Goal: Task Accomplishment & Management: Manage account settings

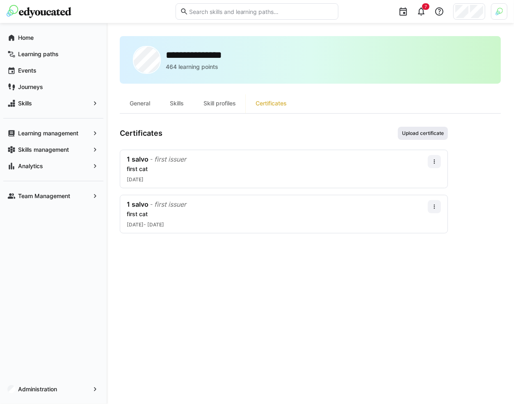
click at [426, 127] on span "Upload certificate" at bounding box center [423, 133] width 50 height 13
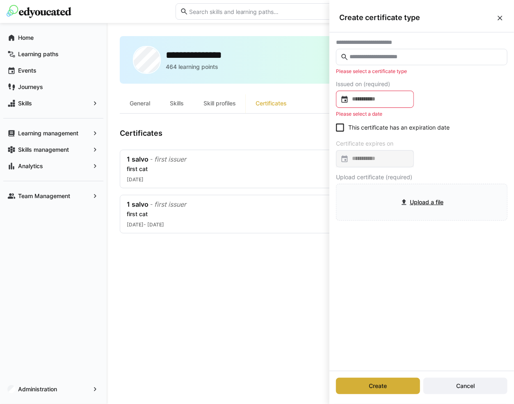
click at [401, 101] on input at bounding box center [379, 99] width 61 height 8
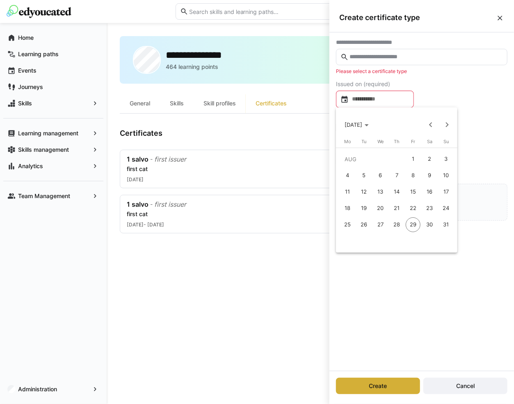
click at [315, 127] on div at bounding box center [257, 202] width 514 height 404
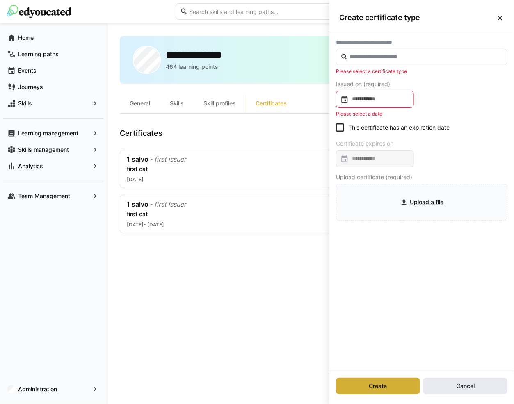
click at [430, 387] on span "Cancel" at bounding box center [466, 386] width 84 height 16
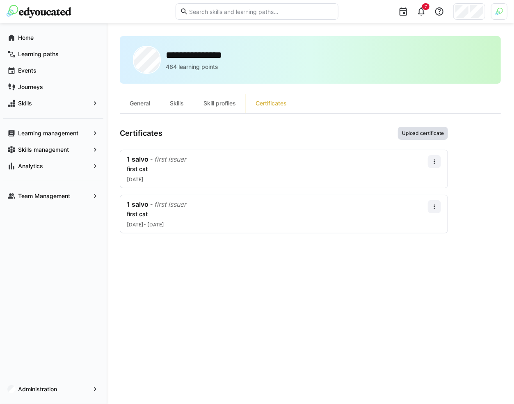
click at [417, 130] on span "Upload certificate" at bounding box center [423, 133] width 44 height 7
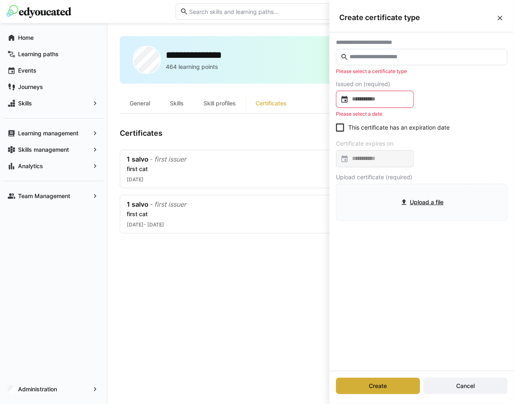
click at [394, 59] on input "text" at bounding box center [426, 56] width 154 height 7
click at [380, 62] on eds-input at bounding box center [422, 57] width 172 height 16
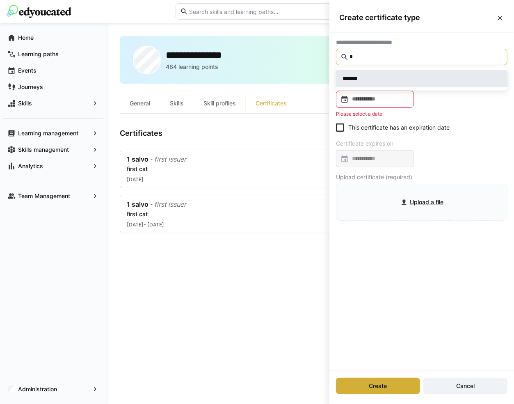
type input "*"
click at [378, 78] on div "*******" at bounding box center [422, 79] width 158 height 8
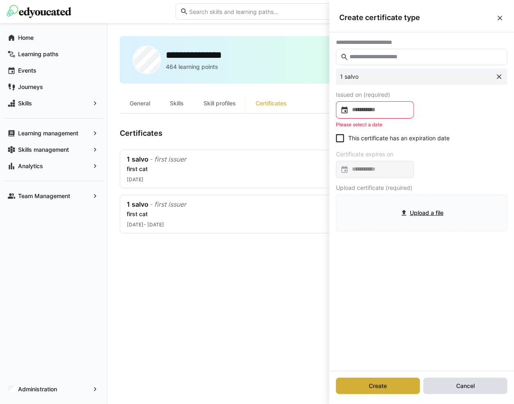
click at [453, 382] on span "Cancel" at bounding box center [466, 386] width 84 height 16
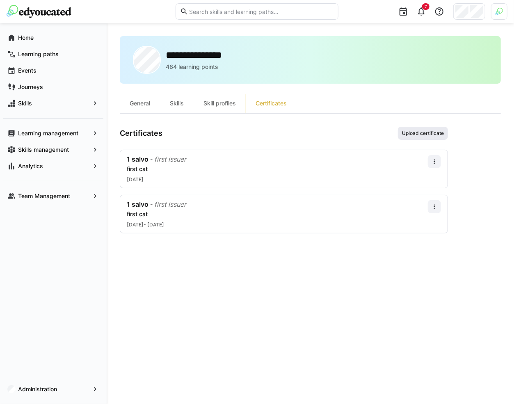
click at [438, 133] on span "Upload certificate" at bounding box center [423, 133] width 44 height 7
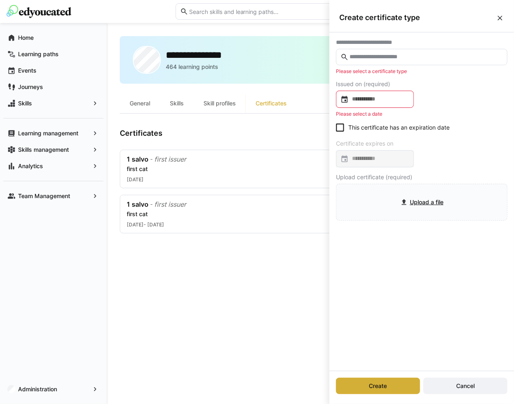
click at [424, 56] on input "text" at bounding box center [426, 56] width 154 height 7
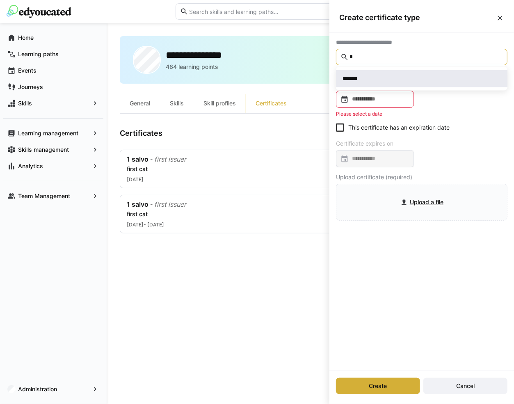
type input "*"
click at [393, 76] on div "*******" at bounding box center [422, 79] width 158 height 8
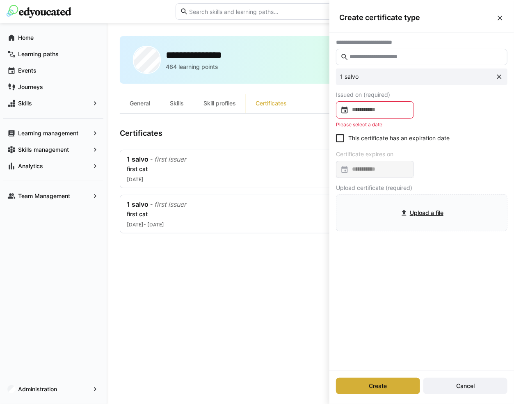
click at [389, 106] on input at bounding box center [379, 110] width 61 height 8
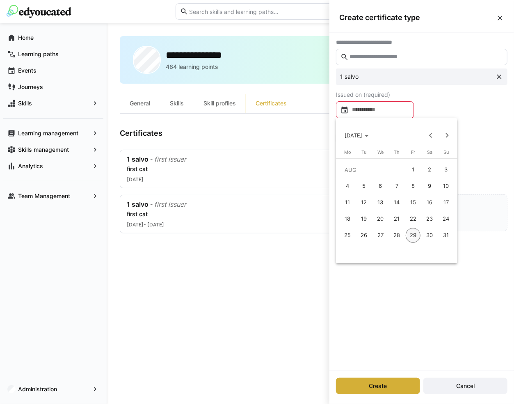
click at [414, 205] on span "15" at bounding box center [413, 202] width 15 height 15
type input "**********"
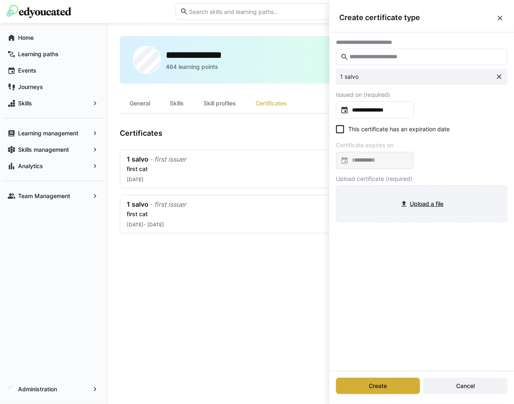
click at [370, 197] on input "file" at bounding box center [422, 204] width 171 height 36
click at [426, 198] on input "file" at bounding box center [422, 204] width 171 height 36
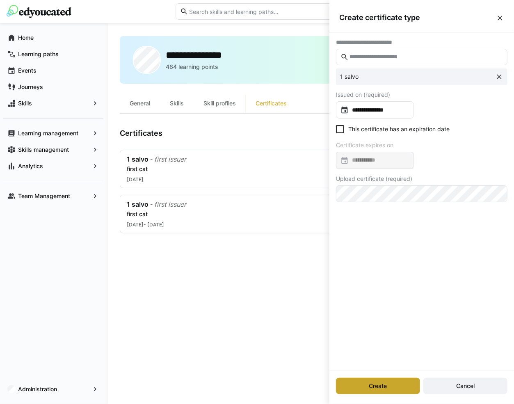
click at [364, 385] on span "Create" at bounding box center [378, 386] width 84 height 16
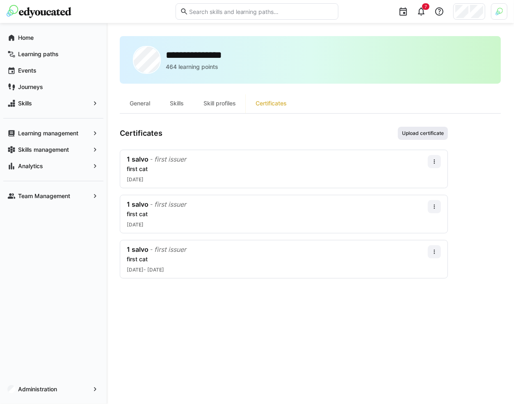
click at [410, 133] on span "Upload certificate" at bounding box center [423, 133] width 44 height 7
click at [401, 128] on span "Upload certificate" at bounding box center [423, 133] width 50 height 13
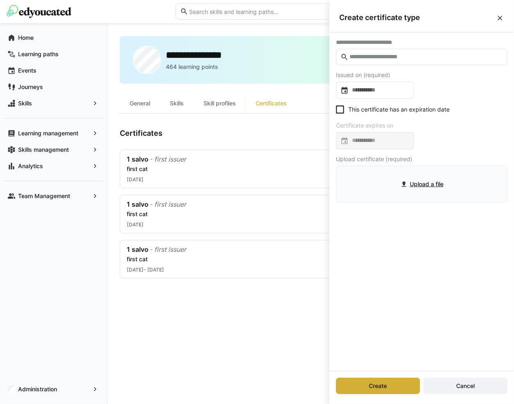
click at [411, 61] on eds-input at bounding box center [422, 57] width 172 height 16
click at [439, 71] on div "**********" at bounding box center [422, 120] width 185 height 177
click at [410, 87] on input at bounding box center [379, 90] width 61 height 8
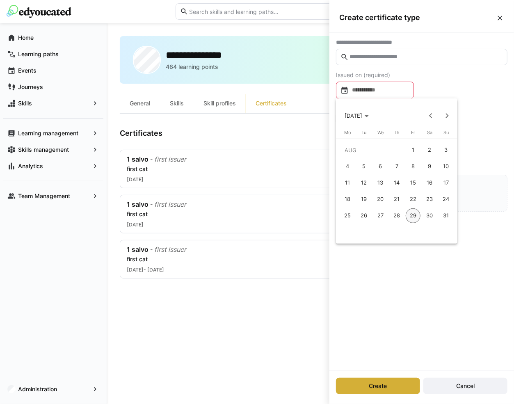
click at [451, 84] on div at bounding box center [257, 202] width 514 height 404
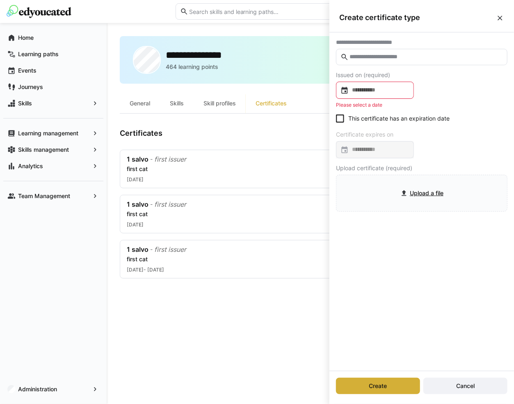
click at [389, 238] on div "**********" at bounding box center [422, 201] width 185 height 339
click at [446, 390] on span "Cancel" at bounding box center [466, 386] width 84 height 16
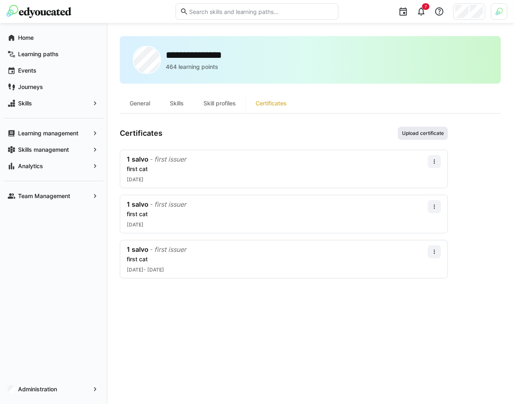
click at [439, 133] on span "Upload certificate" at bounding box center [423, 133] width 44 height 7
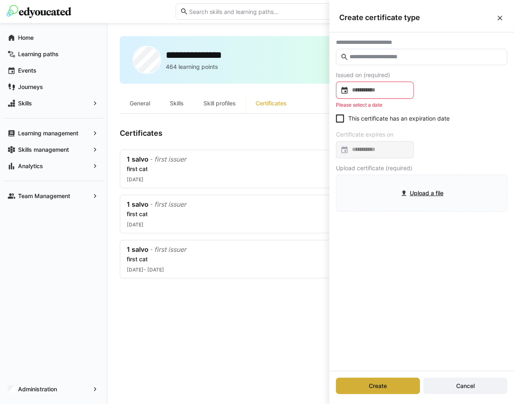
click at [501, 18] on eds-icon at bounding box center [500, 18] width 8 height 8
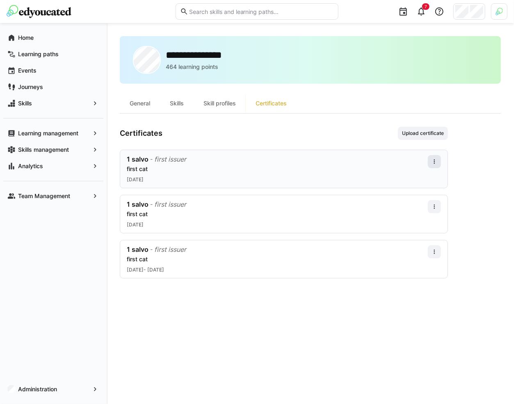
click at [437, 159] on eds-icon at bounding box center [434, 161] width 7 height 7
click at [429, 211] on div "Delete" at bounding box center [424, 212] width 23 height 7
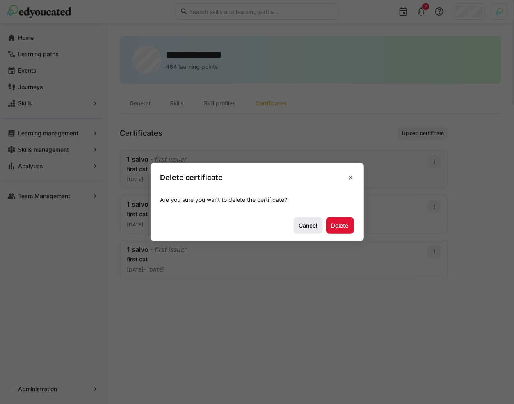
click at [311, 222] on span "Cancel" at bounding box center [308, 226] width 21 height 8
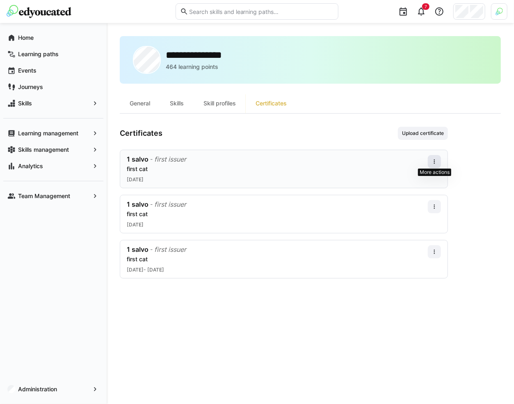
click at [431, 161] on span at bounding box center [434, 161] width 13 height 13
click at [424, 210] on div "Delete" at bounding box center [424, 212] width 23 height 7
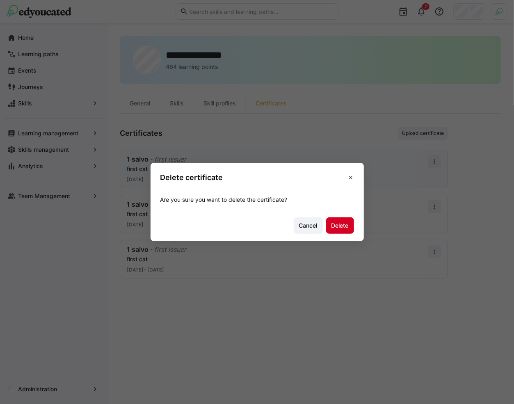
click at [347, 227] on span "Delete" at bounding box center [340, 226] width 20 height 8
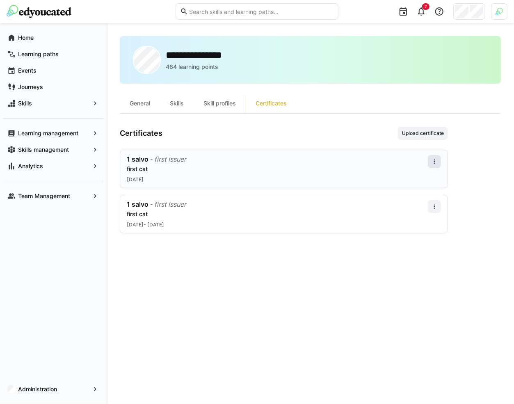
click at [437, 163] on span at bounding box center [434, 161] width 13 height 13
click at [427, 181] on div "Download" at bounding box center [424, 179] width 23 height 7
click at [399, 173] on div "1 salvo - first issuer first cat [DATE]" at bounding box center [277, 169] width 301 height 28
click at [370, 166] on div "first cat" at bounding box center [277, 169] width 301 height 8
click at [436, 159] on eds-icon at bounding box center [434, 161] width 7 height 7
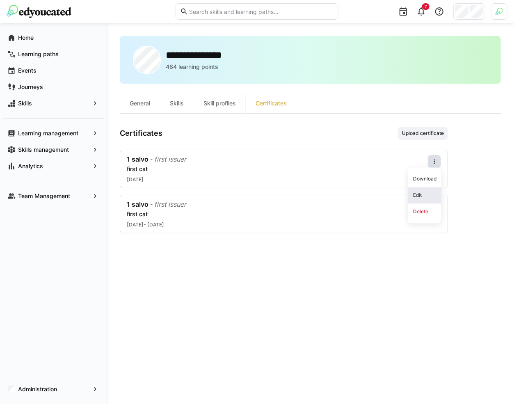
click at [427, 194] on div "Edit" at bounding box center [424, 195] width 23 height 7
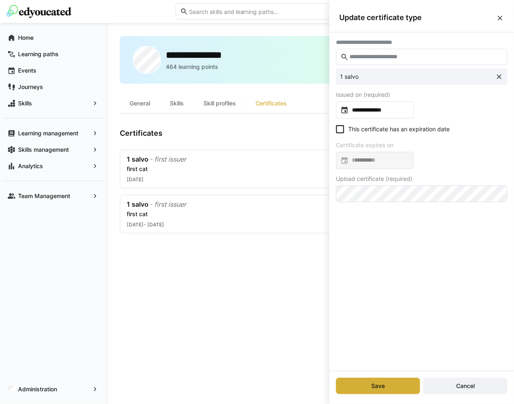
click at [341, 129] on icon at bounding box center [340, 129] width 8 height 8
click at [361, 160] on input at bounding box center [379, 160] width 61 height 8
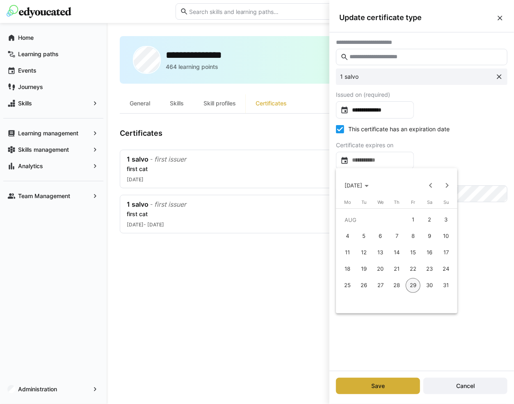
click at [397, 284] on span "28" at bounding box center [396, 285] width 15 height 15
type input "**********"
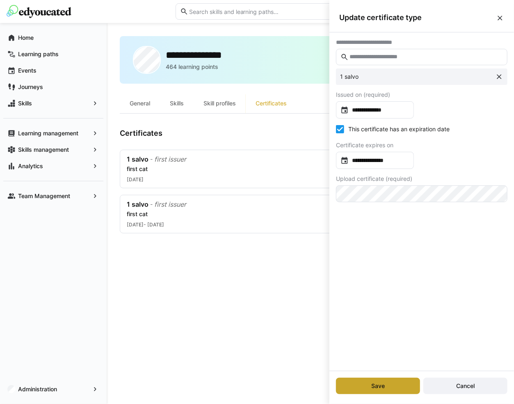
click at [380, 385] on span "Save" at bounding box center [378, 386] width 16 height 8
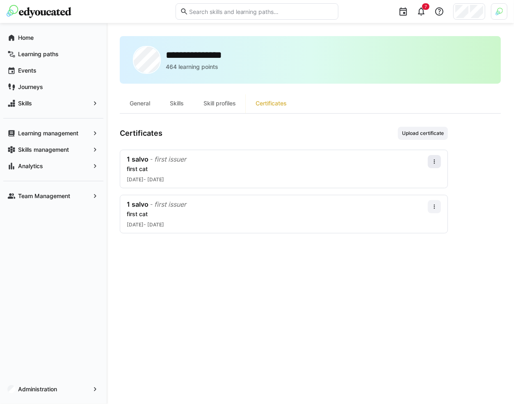
click at [432, 161] on eds-icon at bounding box center [434, 161] width 7 height 7
click at [424, 194] on div "Edit" at bounding box center [424, 195] width 23 height 7
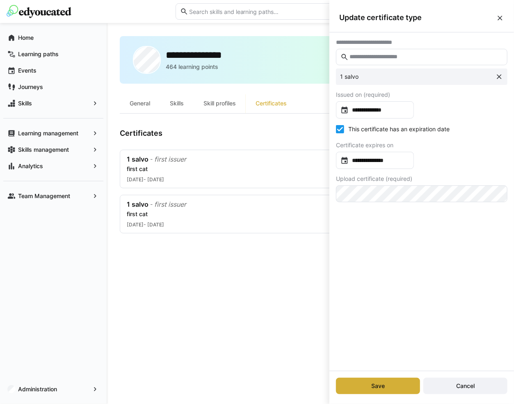
click at [341, 126] on icon at bounding box center [340, 129] width 8 height 8
click at [379, 391] on span "Save" at bounding box center [378, 386] width 84 height 16
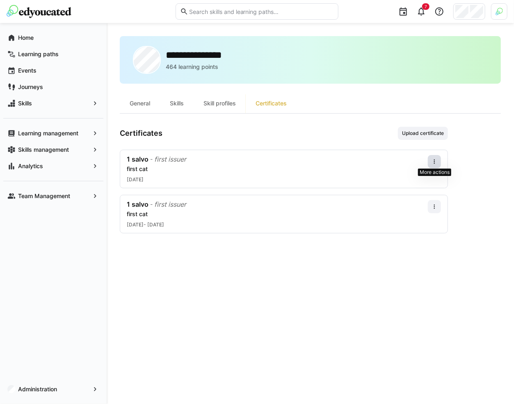
click at [437, 161] on eds-icon at bounding box center [434, 161] width 7 height 7
click at [426, 196] on div "Edit" at bounding box center [424, 195] width 23 height 7
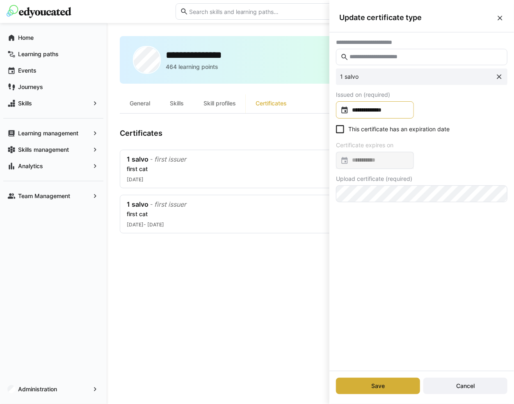
click at [385, 108] on input "**********" at bounding box center [379, 110] width 61 height 8
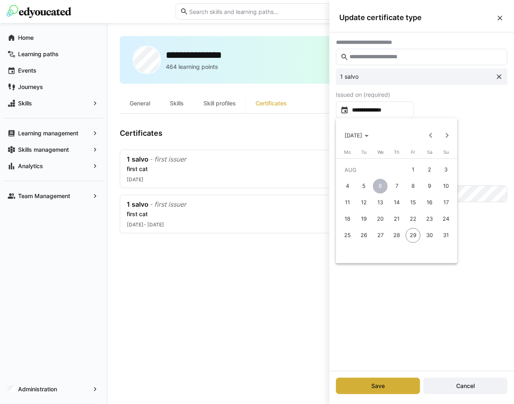
click at [395, 184] on span "7" at bounding box center [396, 186] width 15 height 15
type input "**********"
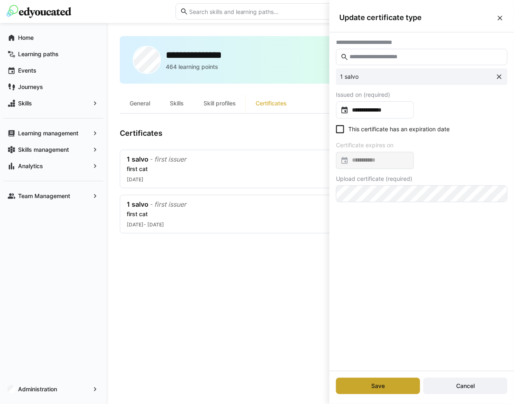
click at [393, 384] on span "Save" at bounding box center [378, 386] width 84 height 16
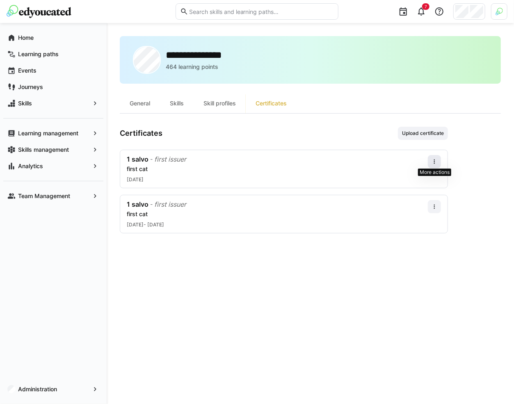
click at [433, 162] on eds-icon at bounding box center [434, 161] width 7 height 7
click at [426, 196] on div "Edit" at bounding box center [424, 195] width 23 height 7
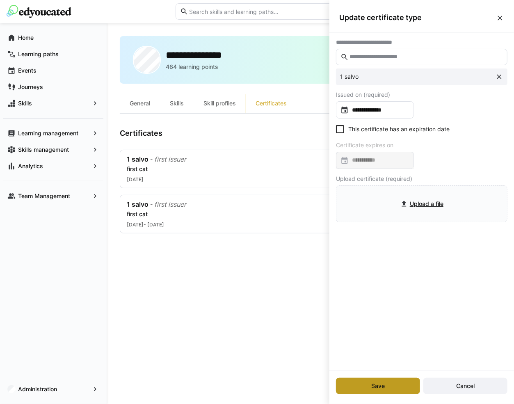
click at [368, 385] on span "Save" at bounding box center [378, 386] width 84 height 16
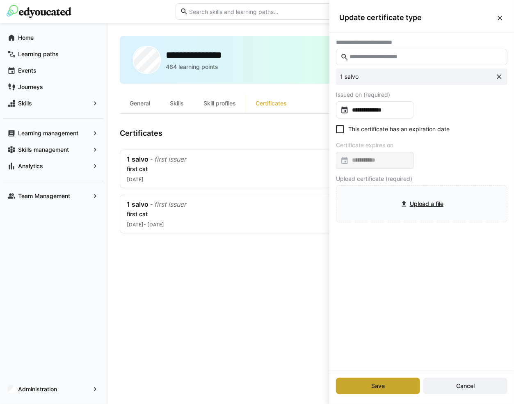
click at [368, 385] on span "Save" at bounding box center [378, 386] width 84 height 16
click at [376, 382] on span "Save" at bounding box center [378, 386] width 16 height 8
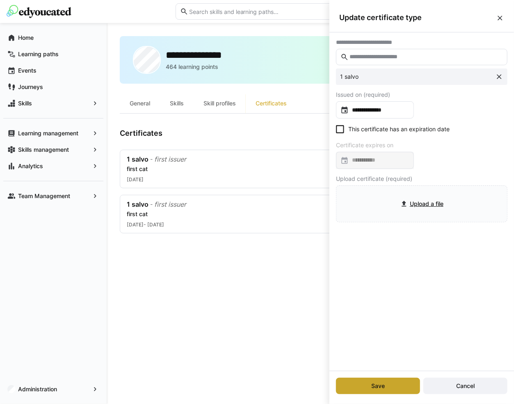
click at [381, 389] on span "Save" at bounding box center [378, 386] width 16 height 8
click at [382, 387] on span "Save" at bounding box center [378, 386] width 16 height 8
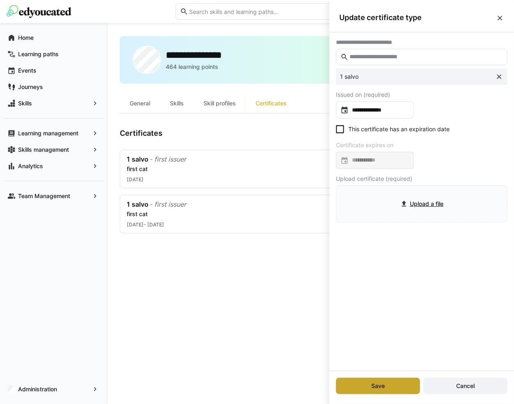
click at [382, 387] on span "Save" at bounding box center [378, 386] width 16 height 8
click at [500, 77] on eds-icon at bounding box center [499, 77] width 8 height 8
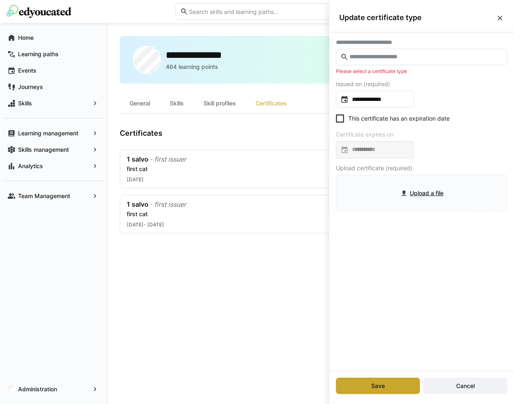
click at [373, 382] on span "Save" at bounding box center [378, 386] width 16 height 8
click at [405, 67] on eds-form-field "**********" at bounding box center [422, 56] width 172 height 35
click at [412, 53] on input "text" at bounding box center [426, 56] width 154 height 7
click at [435, 77] on div "**********" at bounding box center [422, 125] width 185 height 186
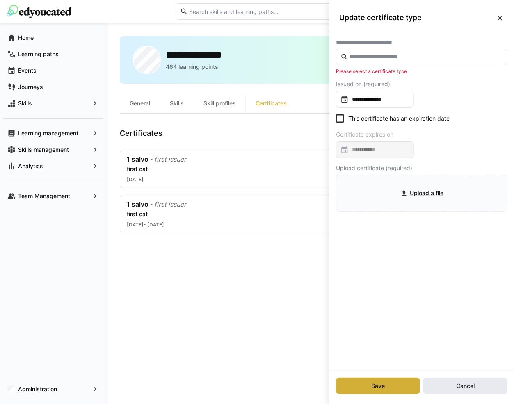
click at [456, 380] on span "Cancel" at bounding box center [466, 386] width 84 height 16
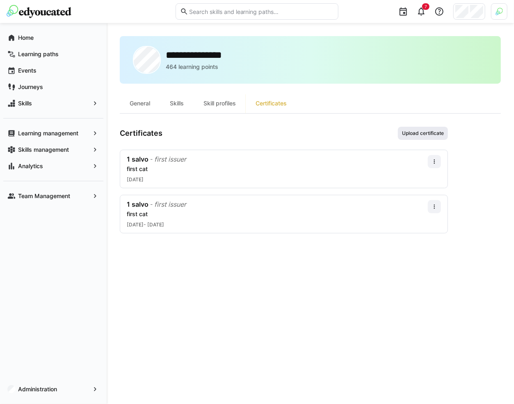
click at [424, 137] on span "Upload certificate" at bounding box center [423, 133] width 50 height 13
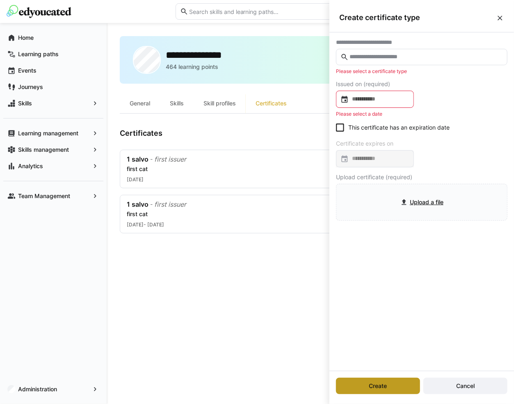
click at [399, 390] on span "Create" at bounding box center [378, 386] width 84 height 16
click at [396, 381] on span "Create" at bounding box center [378, 386] width 84 height 16
click at [385, 57] on input "text" at bounding box center [426, 56] width 154 height 7
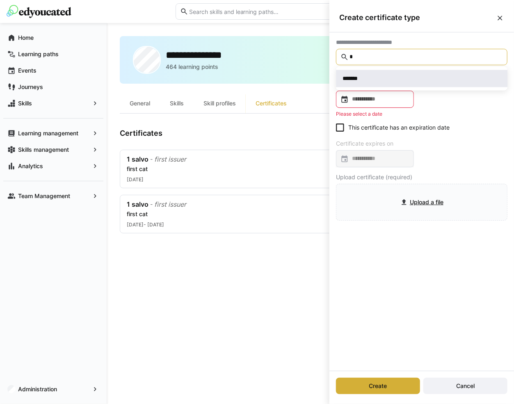
type input "*"
click at [382, 76] on div "*******" at bounding box center [422, 79] width 158 height 8
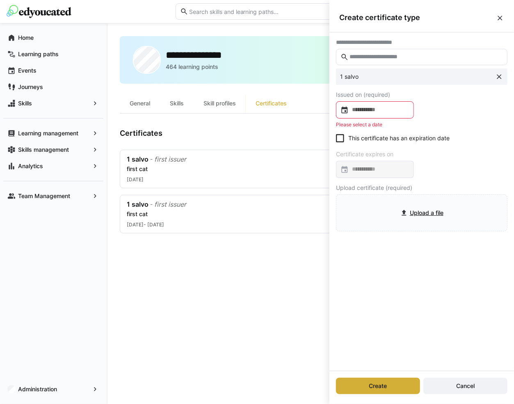
click at [375, 103] on div at bounding box center [375, 109] width 78 height 17
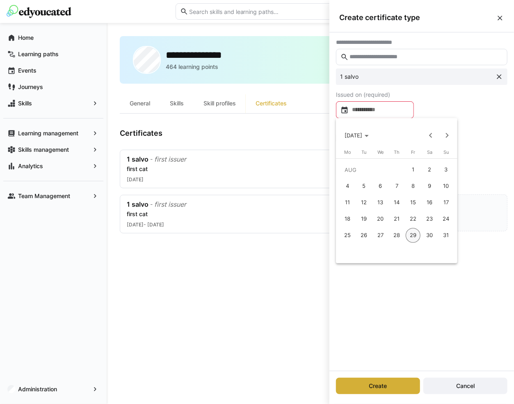
click at [379, 197] on span "13" at bounding box center [380, 202] width 15 height 15
type input "**********"
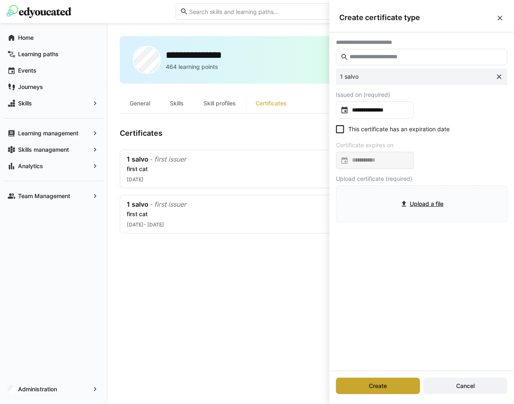
click at [391, 384] on span "Create" at bounding box center [378, 386] width 84 height 16
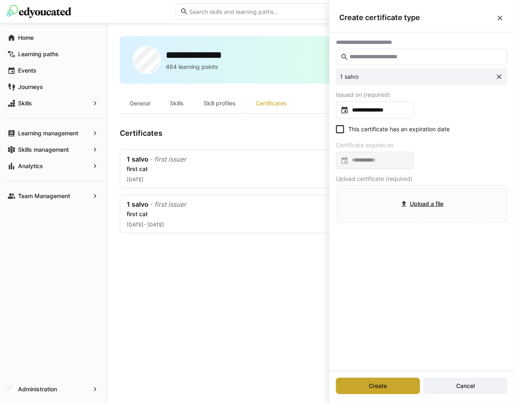
click at [391, 384] on span "Create" at bounding box center [378, 386] width 84 height 16
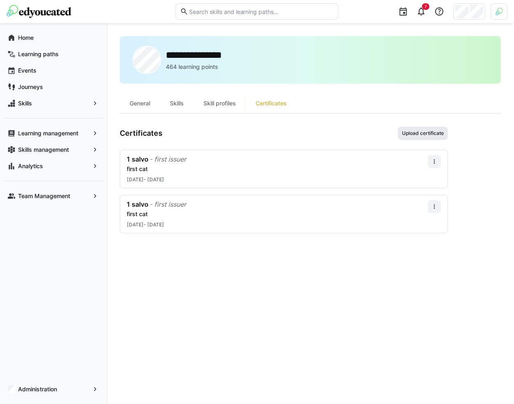
click at [408, 130] on span "Upload certificate" at bounding box center [423, 133] width 44 height 7
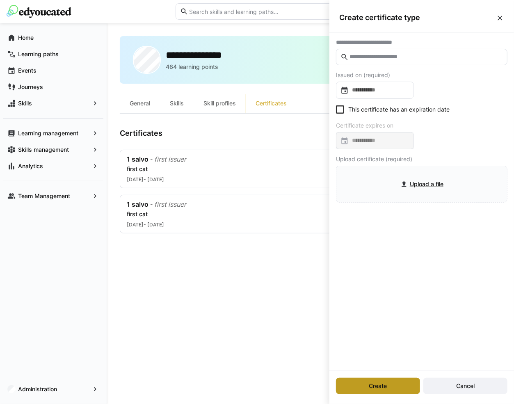
click at [370, 383] on span "Create" at bounding box center [378, 386] width 21 height 8
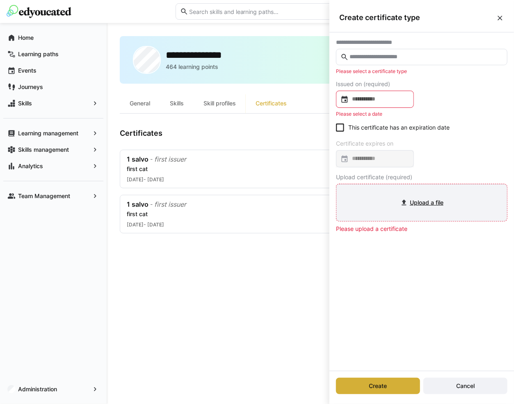
click at [383, 195] on input "file" at bounding box center [422, 203] width 170 height 36
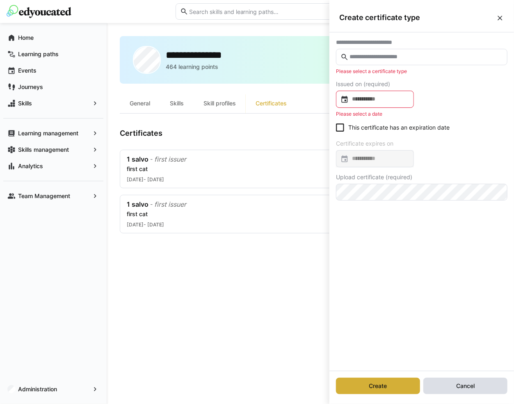
click at [433, 387] on span "Cancel" at bounding box center [466, 386] width 84 height 16
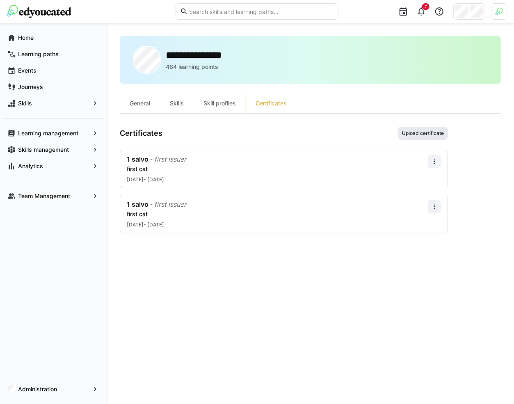
click at [433, 130] on span "Upload certificate" at bounding box center [423, 133] width 44 height 7
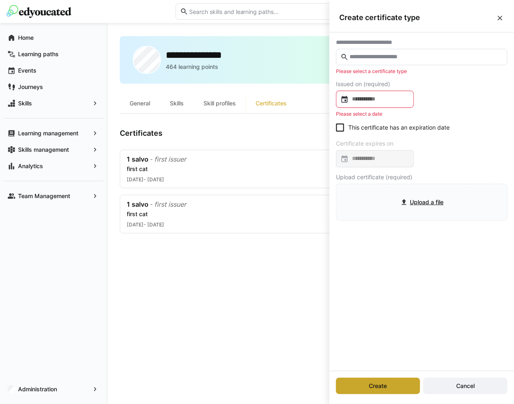
click at [366, 382] on span "Create" at bounding box center [378, 386] width 84 height 16
click at [498, 18] on eds-icon at bounding box center [500, 18] width 8 height 8
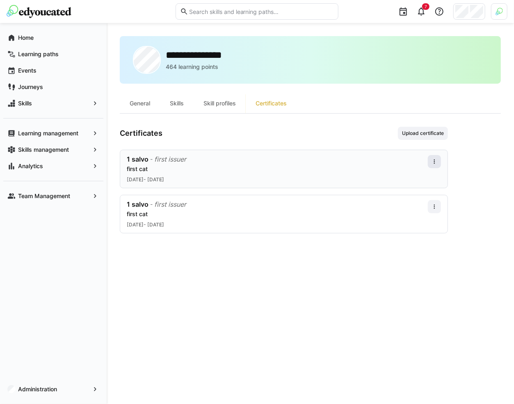
click at [433, 159] on eds-icon at bounding box center [434, 161] width 7 height 7
click at [417, 194] on div "Edit" at bounding box center [424, 195] width 23 height 7
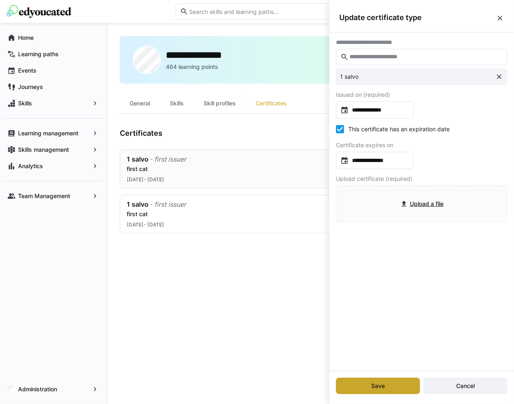
click at [379, 381] on span "Save" at bounding box center [378, 386] width 84 height 16
click at [359, 160] on input "**********" at bounding box center [379, 160] width 61 height 8
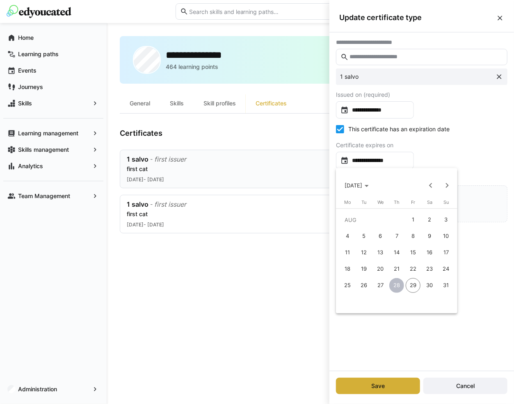
click at [403, 160] on div at bounding box center [257, 202] width 514 height 404
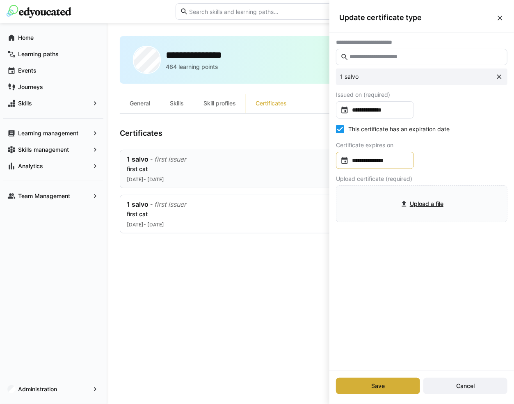
click at [403, 160] on input "**********" at bounding box center [379, 160] width 61 height 8
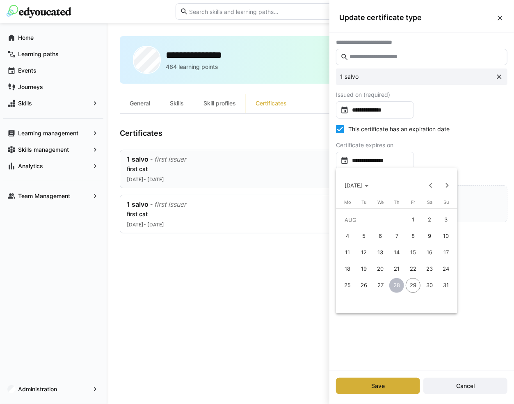
click at [440, 144] on div at bounding box center [257, 202] width 514 height 404
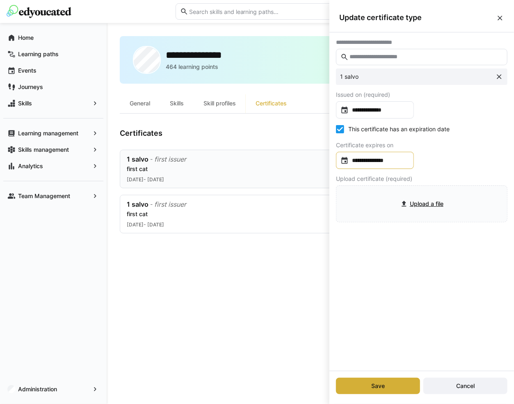
click at [395, 157] on input "**********" at bounding box center [379, 160] width 61 height 8
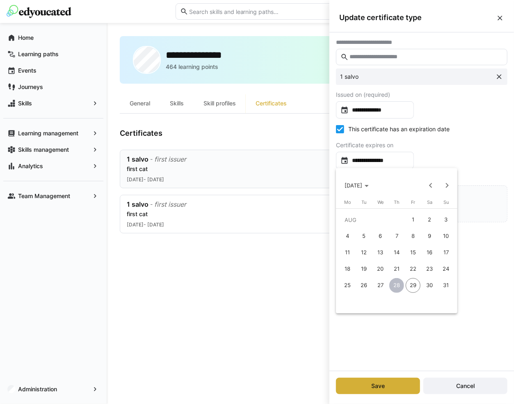
click at [442, 127] on div at bounding box center [257, 202] width 514 height 404
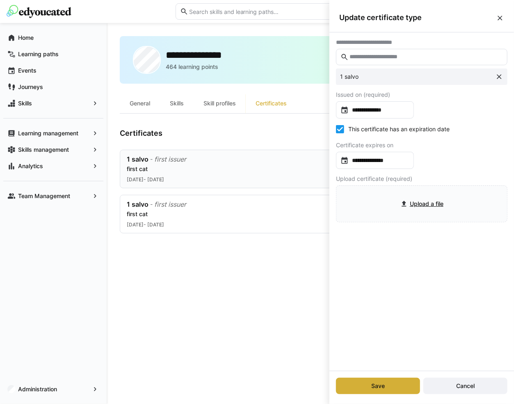
click at [448, 55] on input "text" at bounding box center [426, 56] width 154 height 7
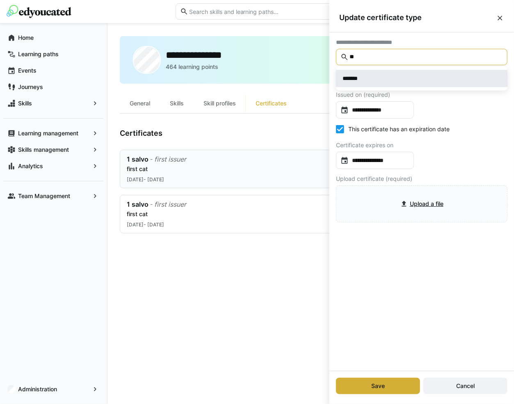
type input "**"
click at [432, 77] on div "*******" at bounding box center [422, 79] width 158 height 8
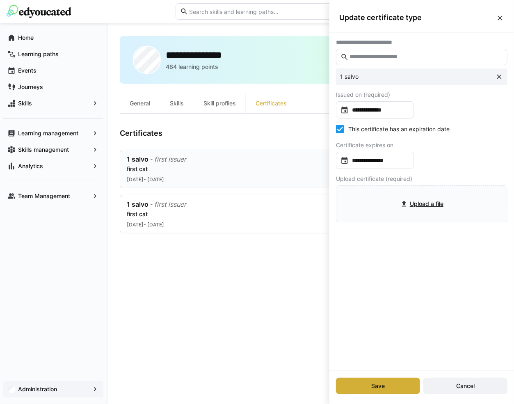
click at [82, 393] on span "Administration" at bounding box center [53, 389] width 73 height 8
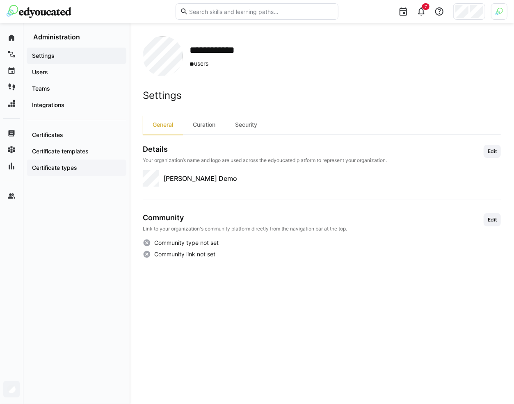
click at [82, 168] on span "Certificate types" at bounding box center [77, 168] width 92 height 8
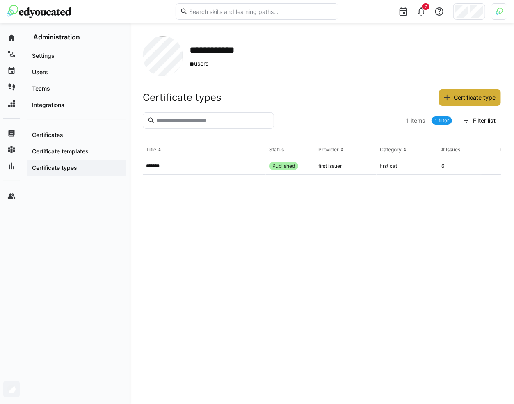
click at [442, 123] on link "1 filter" at bounding box center [442, 121] width 21 height 8
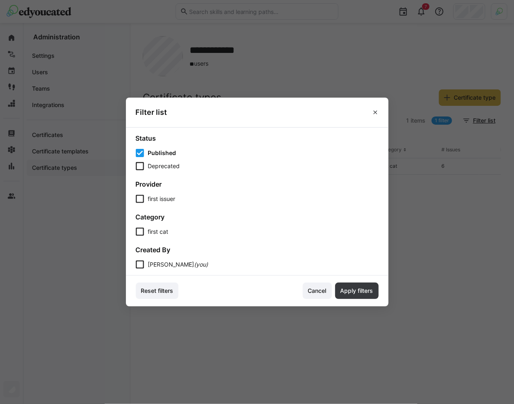
click at [159, 162] on span "Deprecated" at bounding box center [164, 166] width 32 height 8
click at [350, 294] on span "Apply filters" at bounding box center [356, 291] width 35 height 8
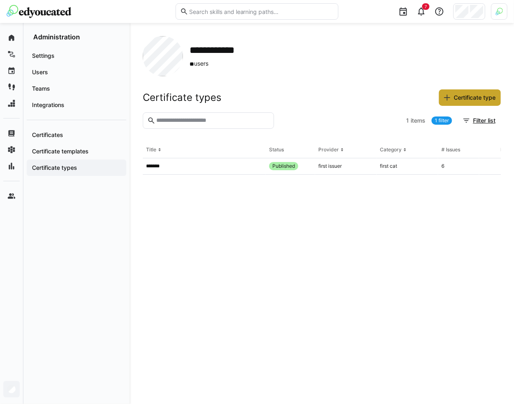
click at [468, 94] on span "Certificate type" at bounding box center [475, 98] width 44 height 8
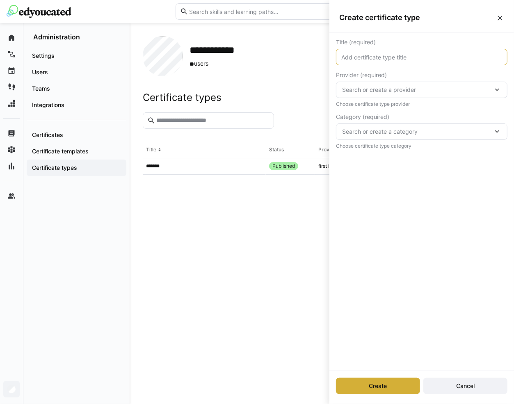
click at [391, 60] on input "text" at bounding box center [422, 56] width 163 height 7
type input "2"
click at [388, 92] on span "Search or create a provider" at bounding box center [417, 90] width 151 height 8
click at [378, 144] on div "first issuer New provider" at bounding box center [422, 124] width 172 height 48
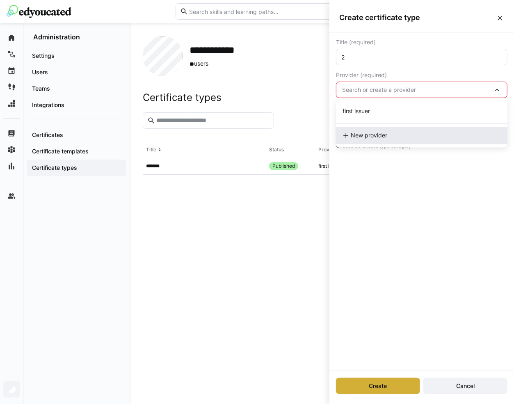
click at [380, 139] on span "New provider" at bounding box center [369, 136] width 37 height 8
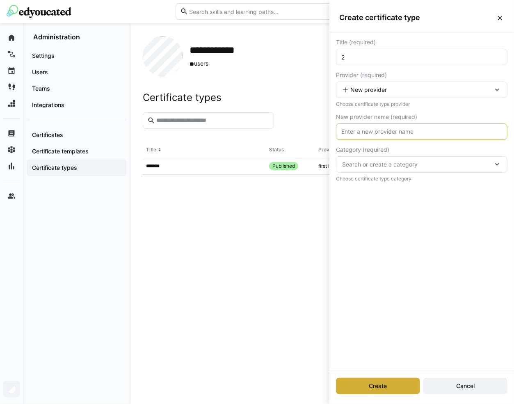
click at [381, 134] on input "text" at bounding box center [422, 131] width 163 height 7
type input "second issuer"
click at [380, 164] on span "Search or create a category" at bounding box center [417, 164] width 151 height 8
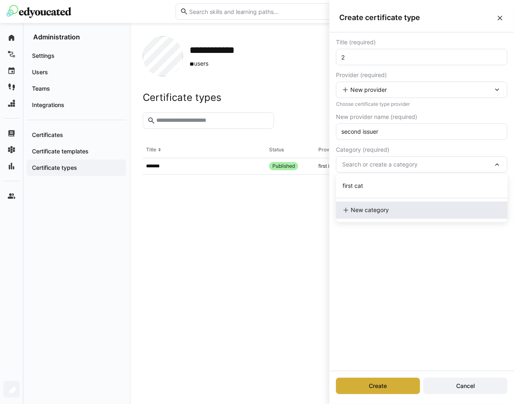
click at [380, 213] on span "New category" at bounding box center [370, 210] width 38 height 8
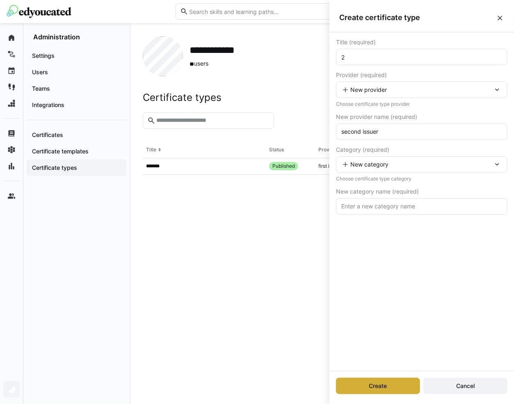
click at [380, 204] on input "text" at bounding box center [422, 206] width 163 height 7
type input "second cat"
click at [375, 59] on input "2" at bounding box center [422, 56] width 163 height 7
type input "2 - Fjedor's cert type"
click at [396, 388] on span "Create" at bounding box center [378, 386] width 84 height 16
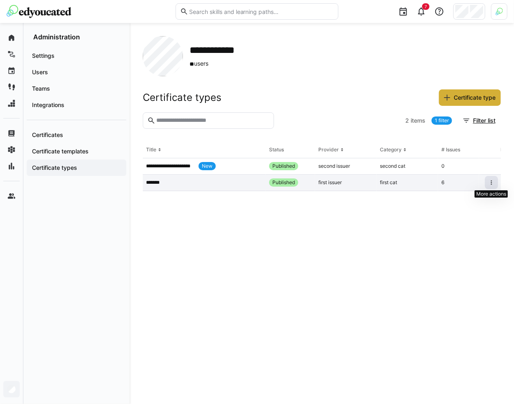
click at [487, 181] on span at bounding box center [491, 182] width 13 height 13
click at [481, 215] on div "Deprecate" at bounding box center [481, 212] width 24 height 7
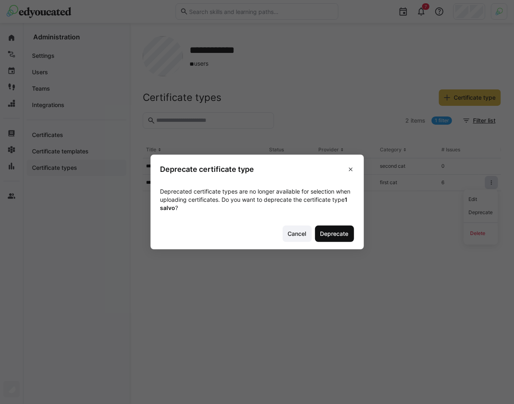
click at [339, 232] on span "Deprecate" at bounding box center [334, 234] width 31 height 8
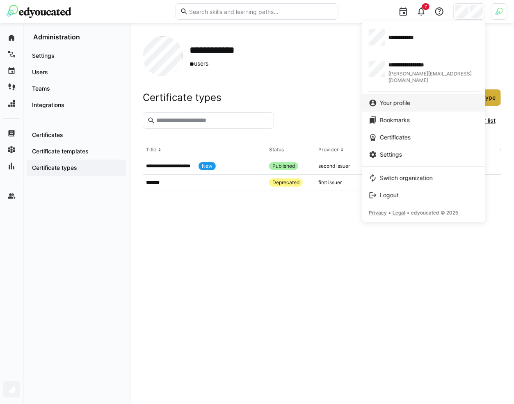
click at [421, 99] on div "Your profile" at bounding box center [424, 103] width 110 height 8
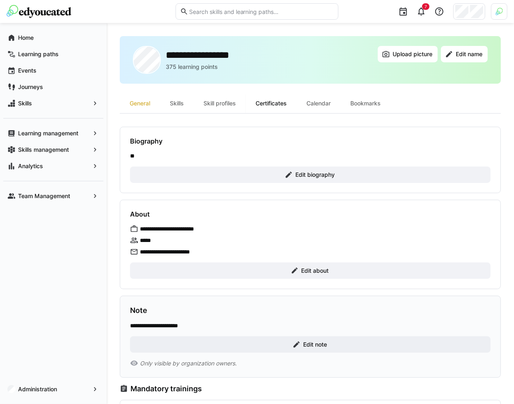
click at [280, 100] on div "Certificates" at bounding box center [271, 104] width 51 height 20
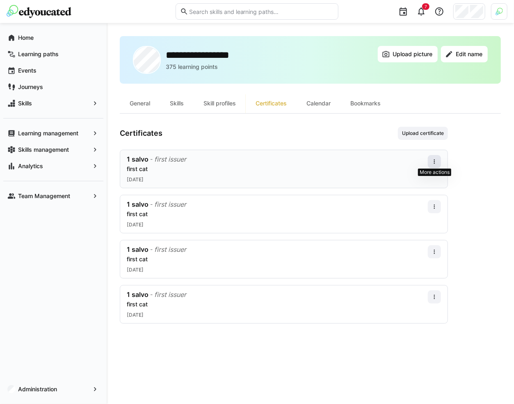
click at [439, 160] on span at bounding box center [434, 161] width 13 height 13
click at [433, 192] on div "Edit" at bounding box center [424, 196] width 33 height 16
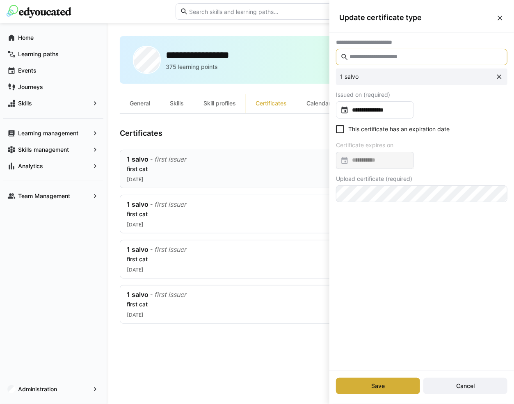
click at [410, 58] on input "text" at bounding box center [426, 56] width 154 height 7
type input "*"
click at [370, 238] on div "**********" at bounding box center [422, 201] width 185 height 339
click at [502, 75] on eds-icon at bounding box center [499, 77] width 8 height 8
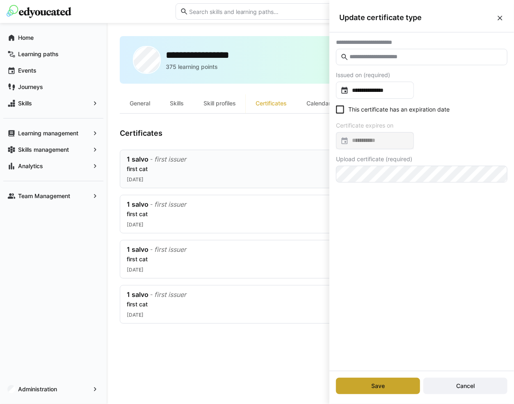
click at [398, 383] on span "Save" at bounding box center [378, 386] width 84 height 16
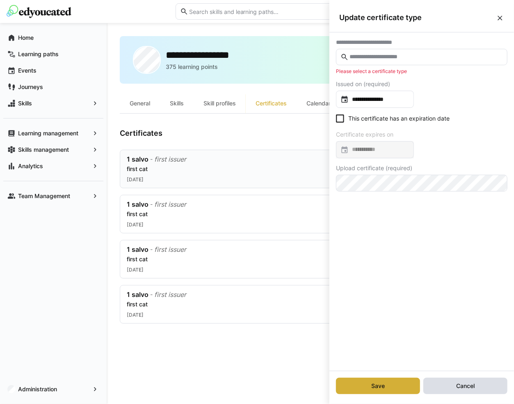
click at [436, 381] on span "Cancel" at bounding box center [466, 386] width 84 height 16
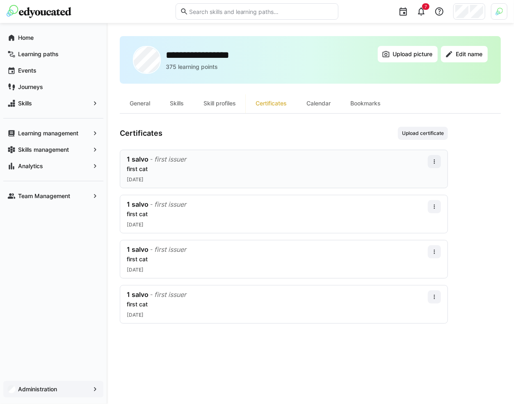
click at [72, 385] on div "Administration" at bounding box center [53, 389] width 100 height 16
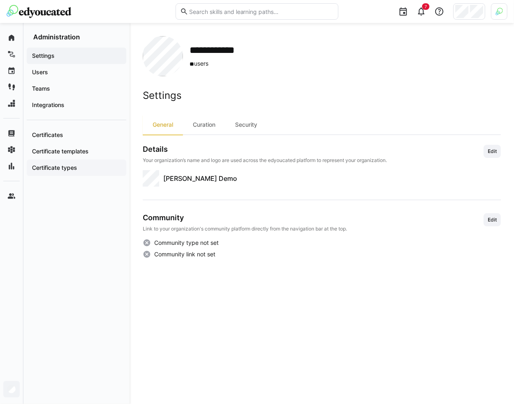
click at [79, 160] on div "Certificate types" at bounding box center [77, 168] width 100 height 16
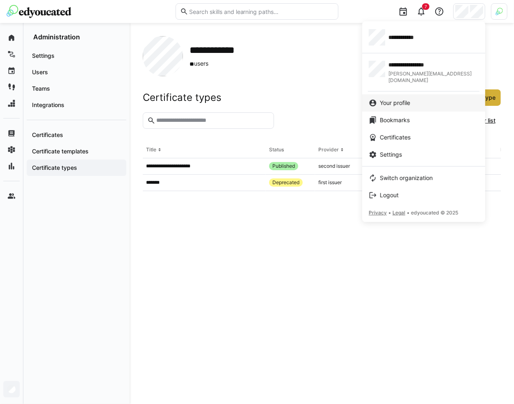
click at [420, 99] on div "Your profile" at bounding box center [424, 103] width 110 height 8
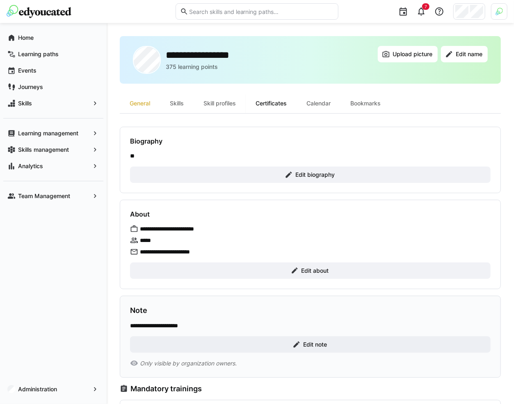
click at [281, 101] on div "Certificates" at bounding box center [271, 104] width 51 height 20
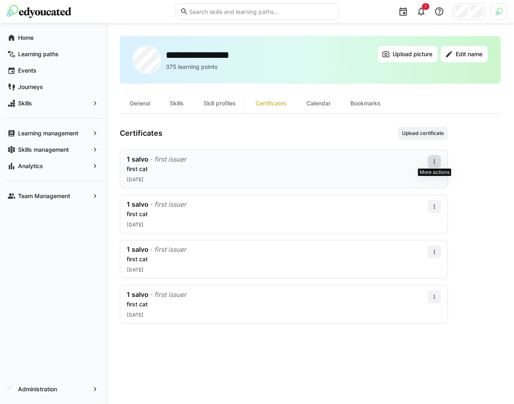
click at [434, 163] on eds-icon at bounding box center [434, 161] width 7 height 7
click at [423, 213] on div "Delete" at bounding box center [424, 212] width 23 height 7
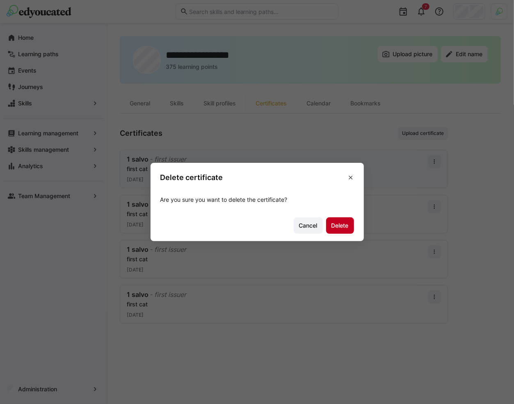
click at [346, 225] on span "Delete" at bounding box center [340, 226] width 20 height 8
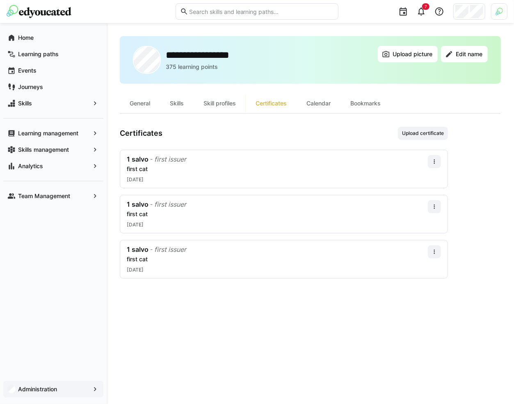
click at [0, 0] on app-navigation-label "Administration" at bounding box center [0, 0] width 0 height 0
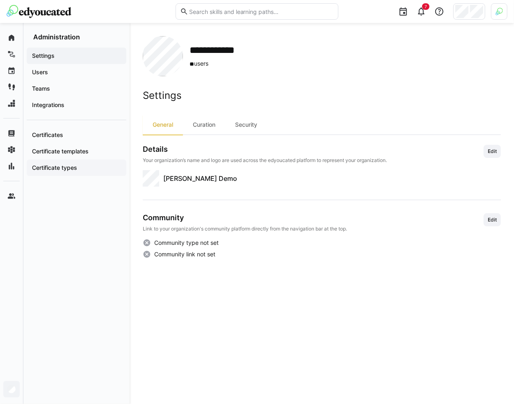
click at [87, 168] on span "Certificate types" at bounding box center [77, 168] width 92 height 8
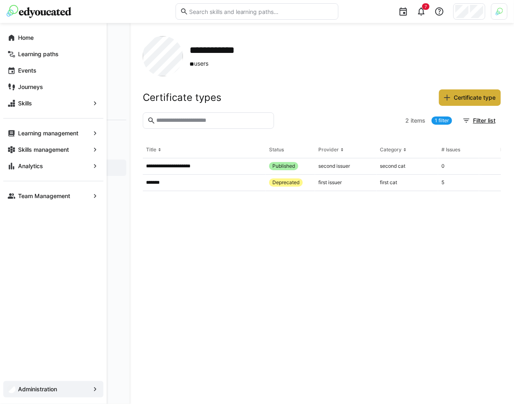
click at [66, 385] on span "Administration" at bounding box center [53, 389] width 73 height 8
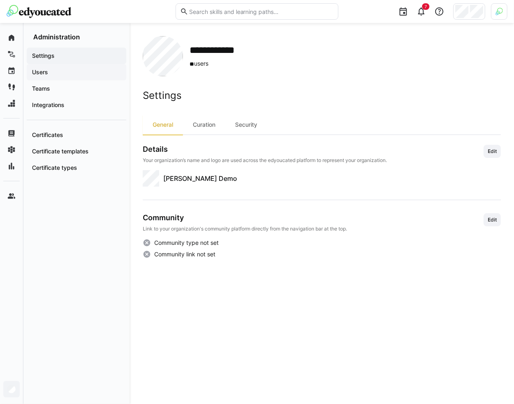
click at [78, 67] on div "Users" at bounding box center [77, 72] width 100 height 16
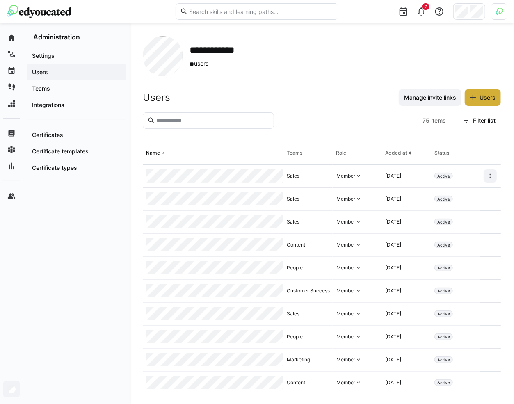
click at [177, 167] on div at bounding box center [213, 176] width 141 height 23
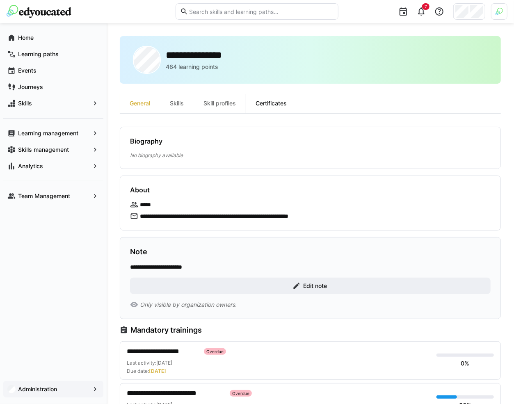
click at [277, 106] on div "Certificates" at bounding box center [271, 104] width 51 height 20
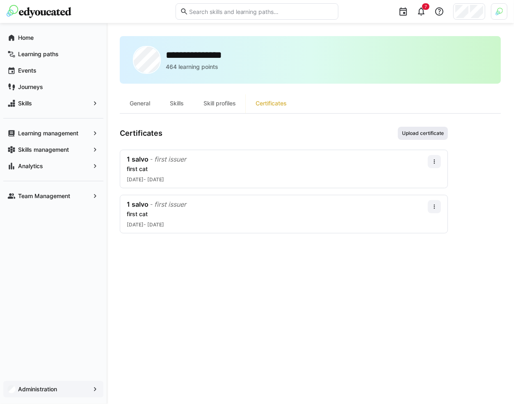
click at [425, 133] on span "Upload certificate" at bounding box center [423, 133] width 44 height 7
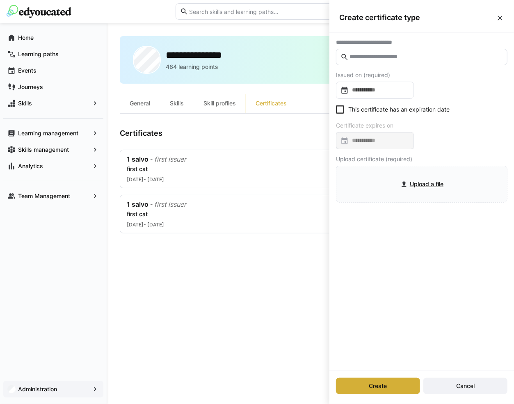
click at [385, 59] on input "text" at bounding box center [426, 56] width 154 height 7
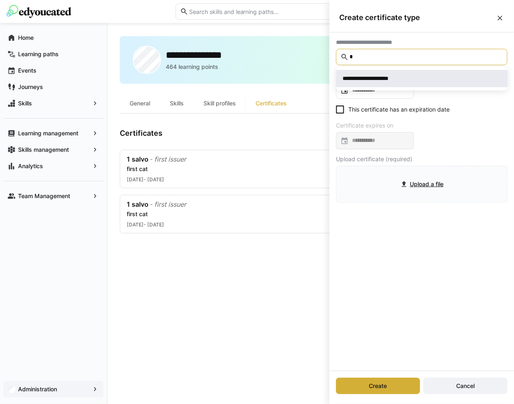
type input "*"
click at [405, 73] on span "**********" at bounding box center [422, 78] width 172 height 17
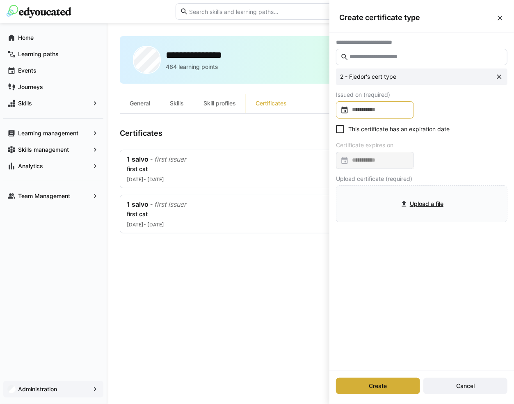
click at [384, 108] on input at bounding box center [379, 110] width 61 height 8
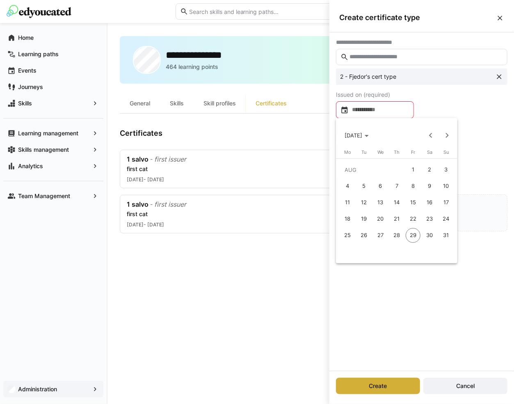
click at [394, 181] on span "7" at bounding box center [396, 186] width 15 height 15
type input "**********"
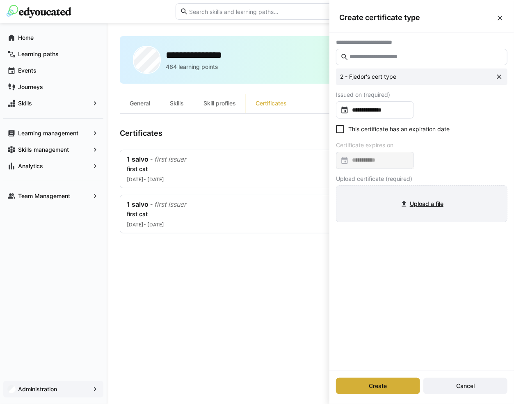
click at [378, 193] on input "file" at bounding box center [422, 204] width 171 height 36
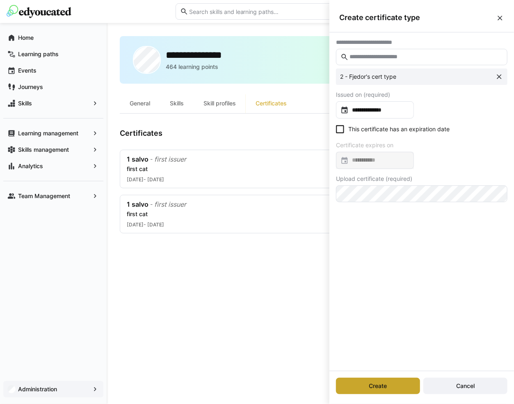
click at [372, 392] on span "Create" at bounding box center [378, 386] width 84 height 16
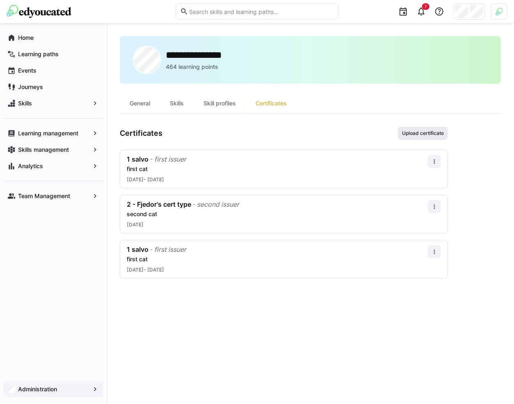
click at [406, 128] on span "Upload certificate" at bounding box center [423, 133] width 50 height 13
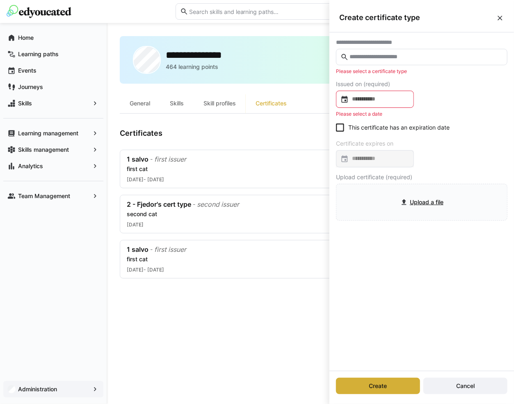
click at [375, 94] on div at bounding box center [375, 99] width 78 height 17
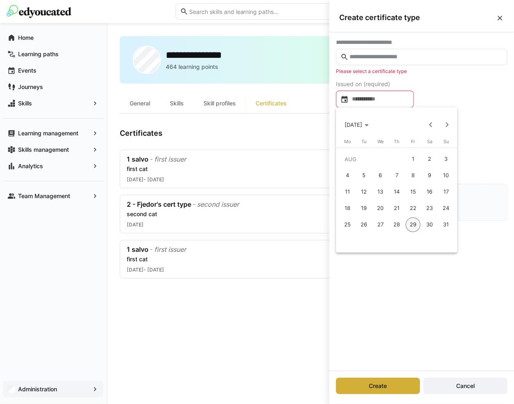
click at [347, 174] on span "4" at bounding box center [347, 175] width 15 height 15
type input "**********"
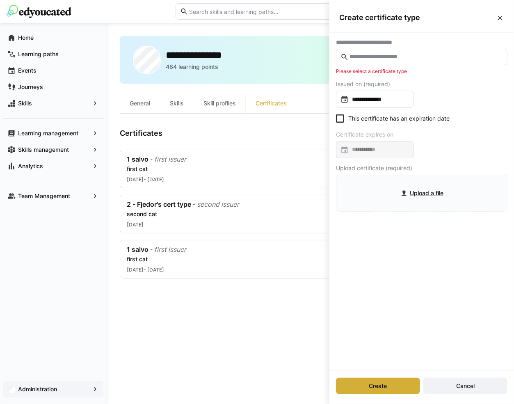
click at [380, 54] on input "text" at bounding box center [426, 56] width 154 height 7
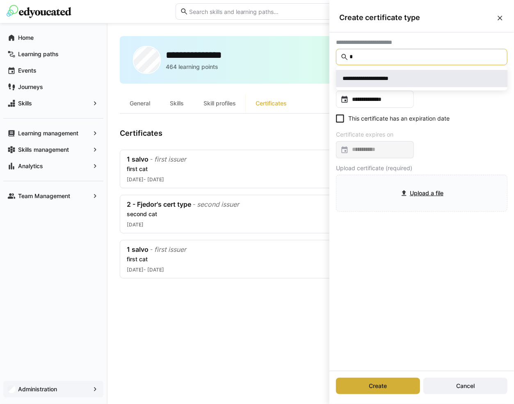
type input "*"
click at [378, 75] on div "**********" at bounding box center [371, 79] width 57 height 8
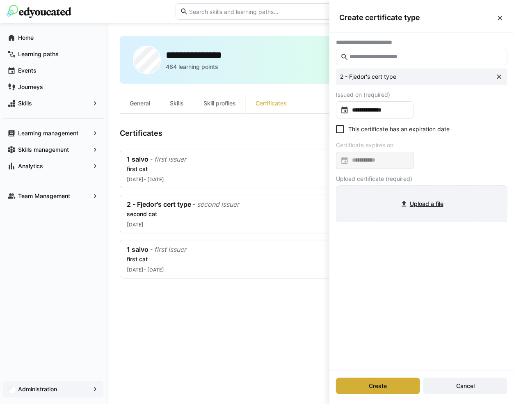
click at [366, 195] on input "file" at bounding box center [422, 204] width 171 height 36
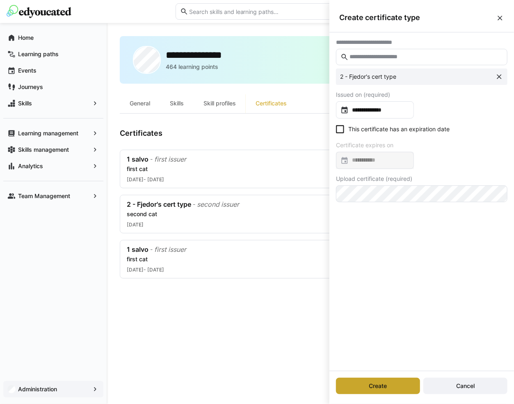
click at [376, 385] on span "Create" at bounding box center [378, 386] width 21 height 8
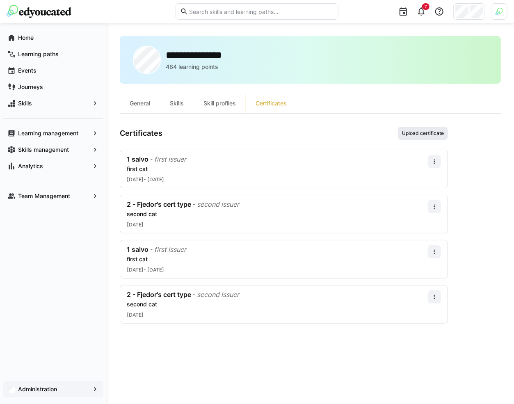
click at [440, 132] on span "Upload certificate" at bounding box center [423, 133] width 44 height 7
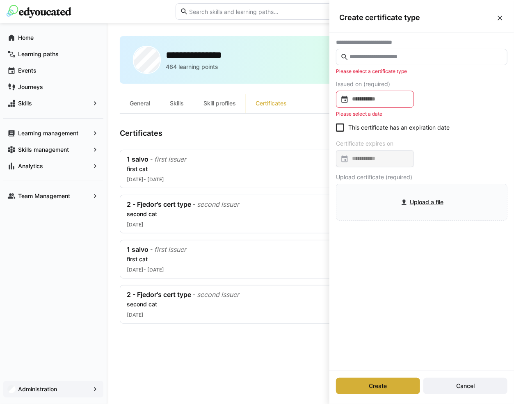
click at [503, 12] on div "Create certificate type" at bounding box center [422, 17] width 185 height 29
click at [500, 18] on eds-icon at bounding box center [500, 18] width 8 height 8
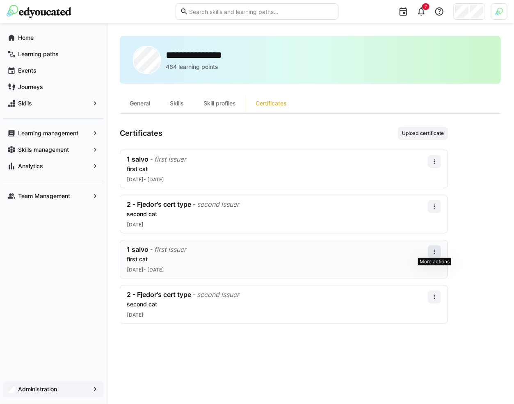
click at [434, 250] on eds-icon at bounding box center [434, 252] width 7 height 7
click at [424, 282] on div "Edit" at bounding box center [424, 285] width 23 height 7
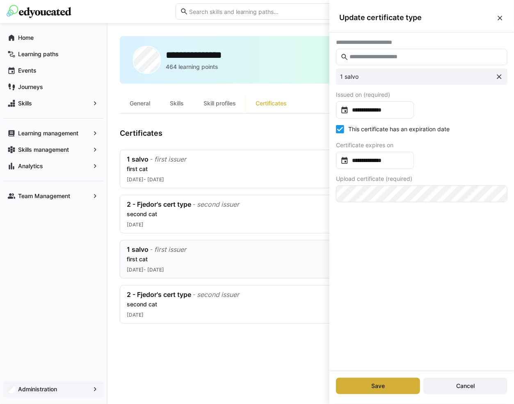
click at [414, 58] on input "text" at bounding box center [426, 56] width 154 height 7
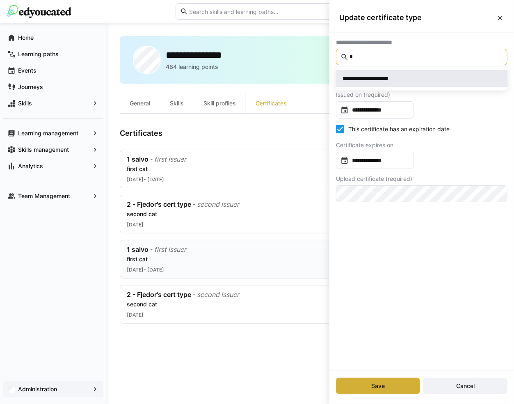
type input "*"
click at [409, 78] on div "**********" at bounding box center [422, 79] width 158 height 8
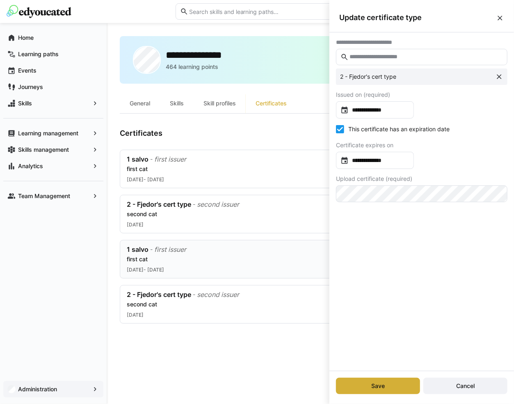
click at [449, 99] on div "**********" at bounding box center [422, 120] width 185 height 176
click at [380, 384] on span "Save" at bounding box center [378, 386] width 16 height 8
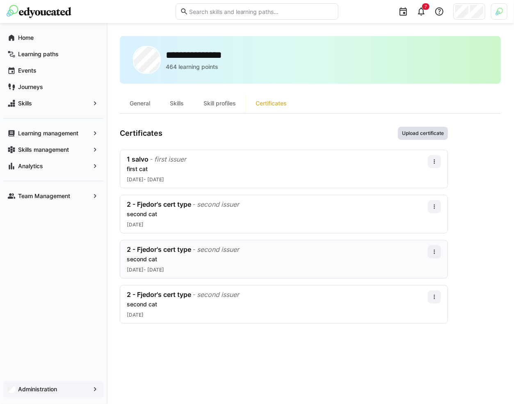
click at [429, 128] on span "Upload certificate" at bounding box center [423, 133] width 50 height 13
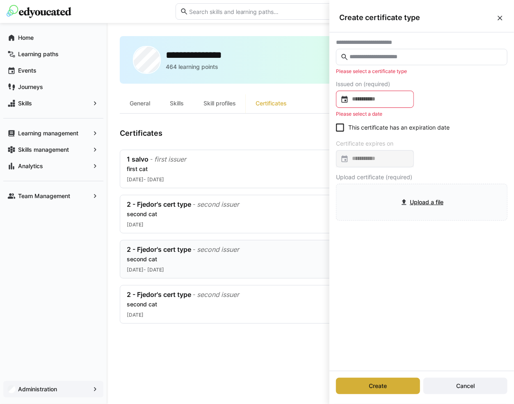
click at [499, 16] on eds-icon at bounding box center [500, 18] width 8 height 8
